Goal: Information Seeking & Learning: Learn about a topic

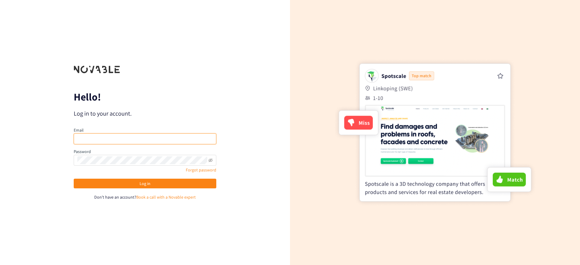
click at [101, 134] on input "email" at bounding box center [145, 138] width 142 height 11
type input "[EMAIL_ADDRESS][DOMAIN_NAME]"
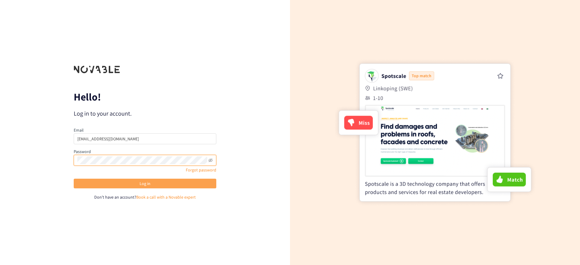
click at [162, 185] on button "Log in" at bounding box center [145, 184] width 142 height 10
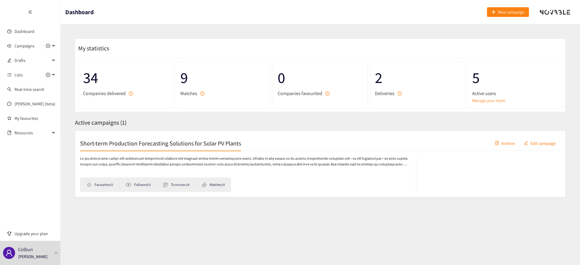
click at [145, 143] on h2 "Short-term Production Forecasting Solutions for Solar PV Plants" at bounding box center [160, 143] width 161 height 8
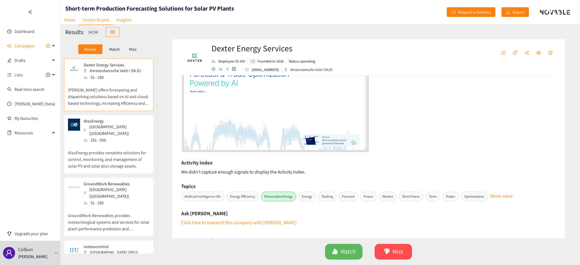
scroll to position [247, 0]
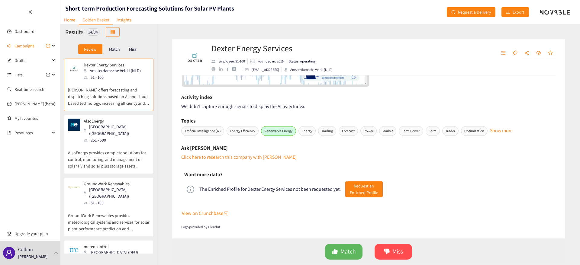
drag, startPoint x: 109, startPoint y: 140, endPoint x: 119, endPoint y: 135, distance: 11.2
click at [109, 143] on p "AlsoEnergy provides complete solutions for control, monitoring, and management …" at bounding box center [109, 156] width 82 height 26
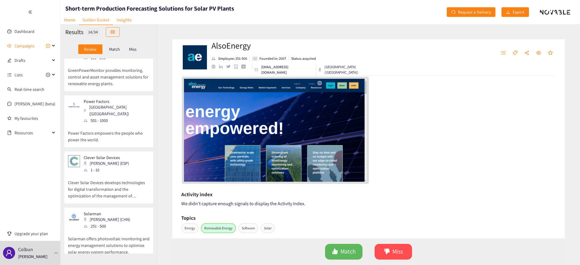
scroll to position [572, 0]
